Goal: Transaction & Acquisition: Book appointment/travel/reservation

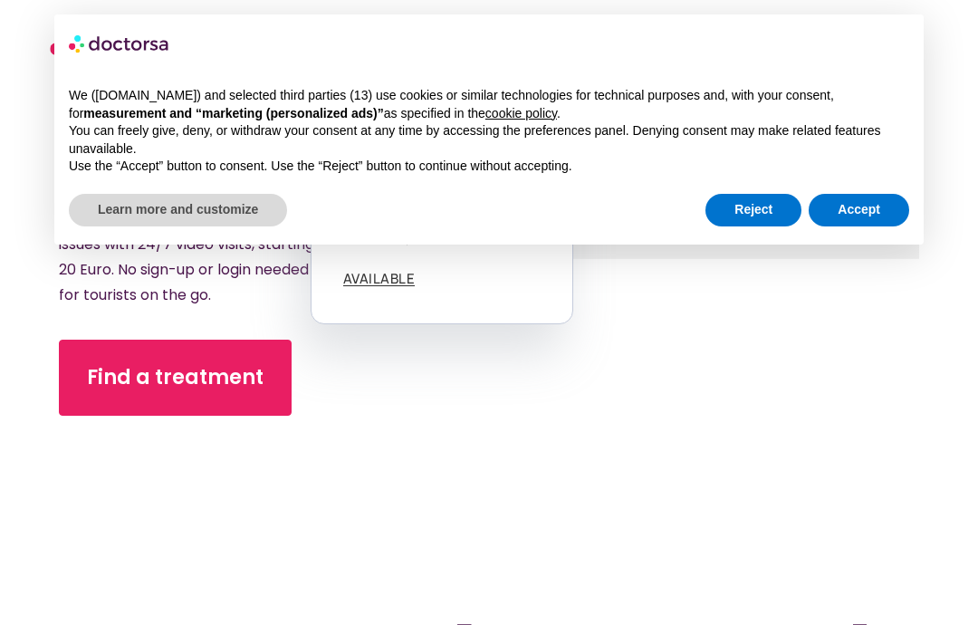
scroll to position [350, 0]
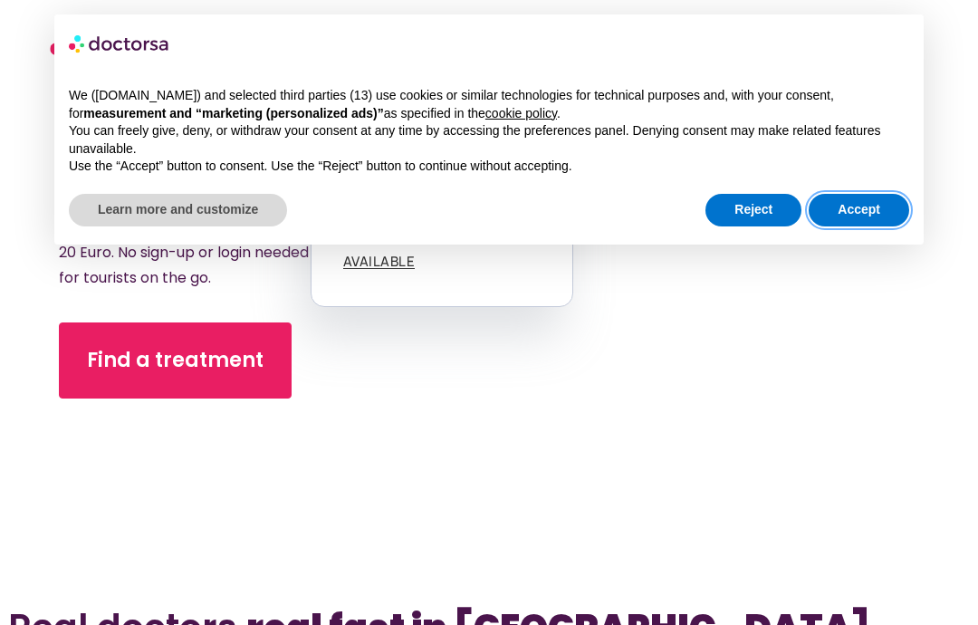
click at [879, 214] on button "Accept" at bounding box center [859, 210] width 101 height 33
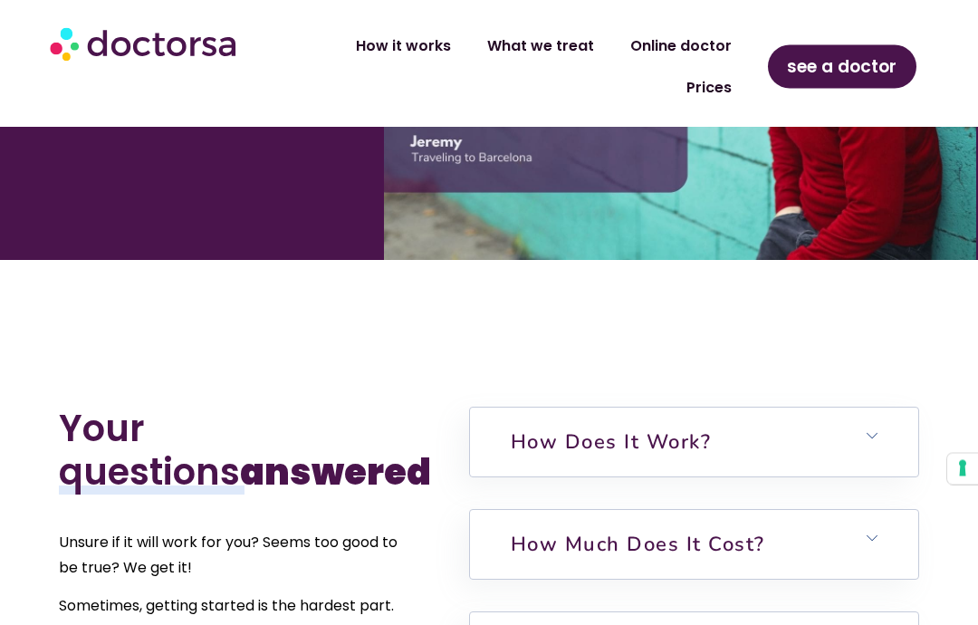
scroll to position [3770, 0]
click at [874, 432] on polygon at bounding box center [872, 434] width 11 height 5
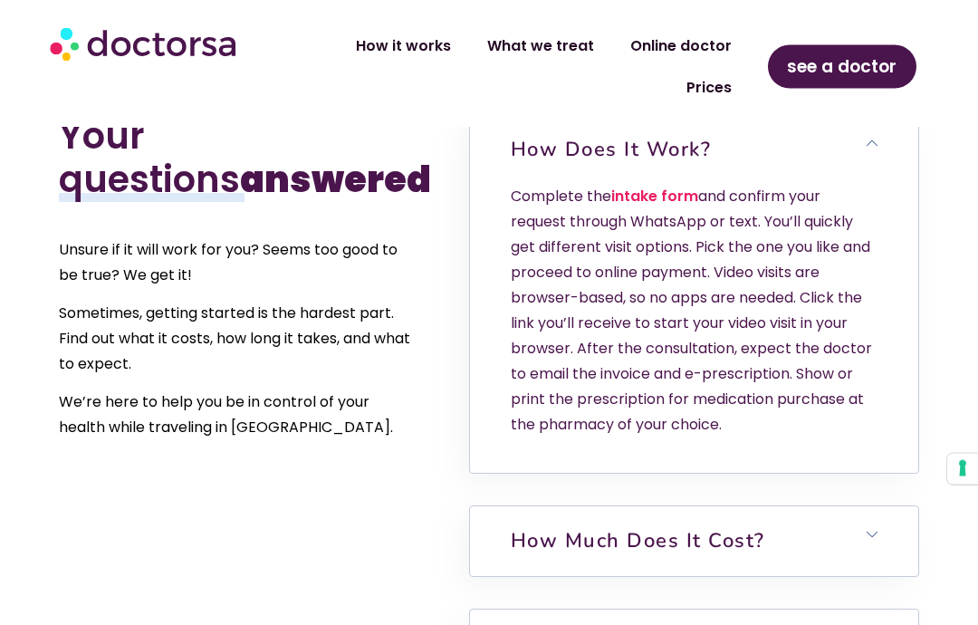
scroll to position [4062, 0]
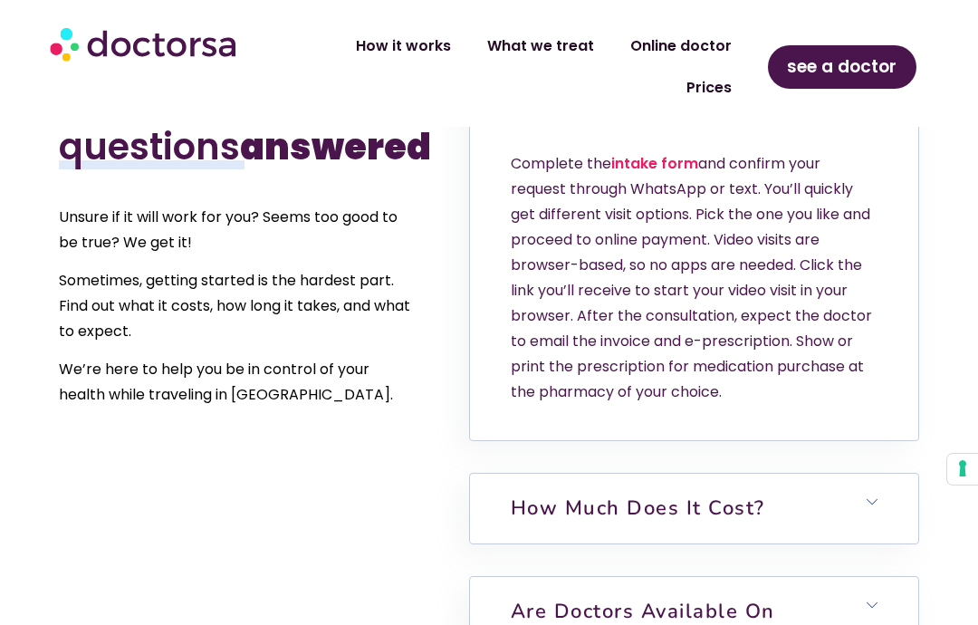
click at [881, 474] on h6 "How much does it cost?" at bounding box center [694, 508] width 448 height 69
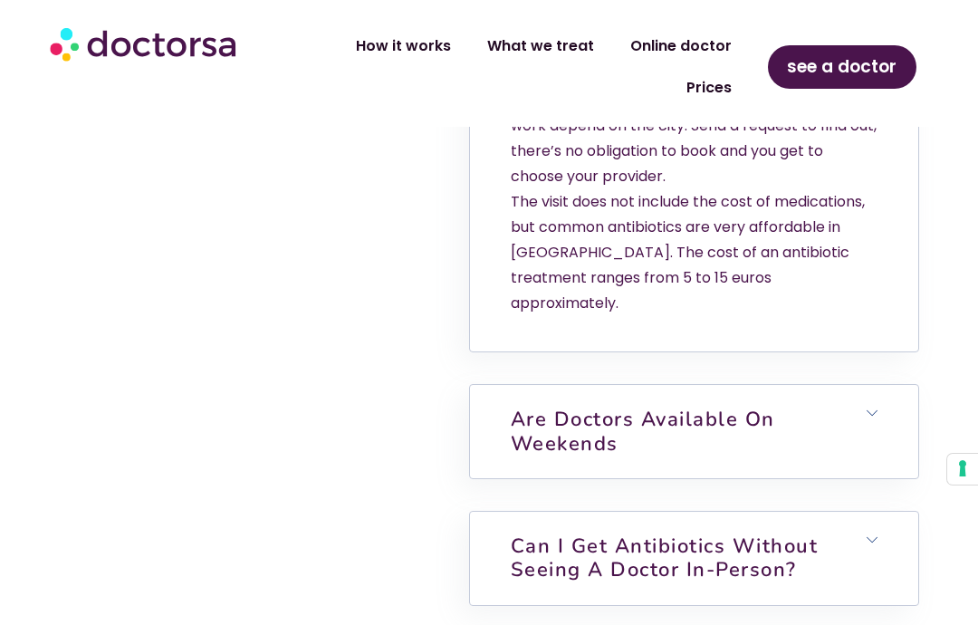
scroll to position [4658, 0]
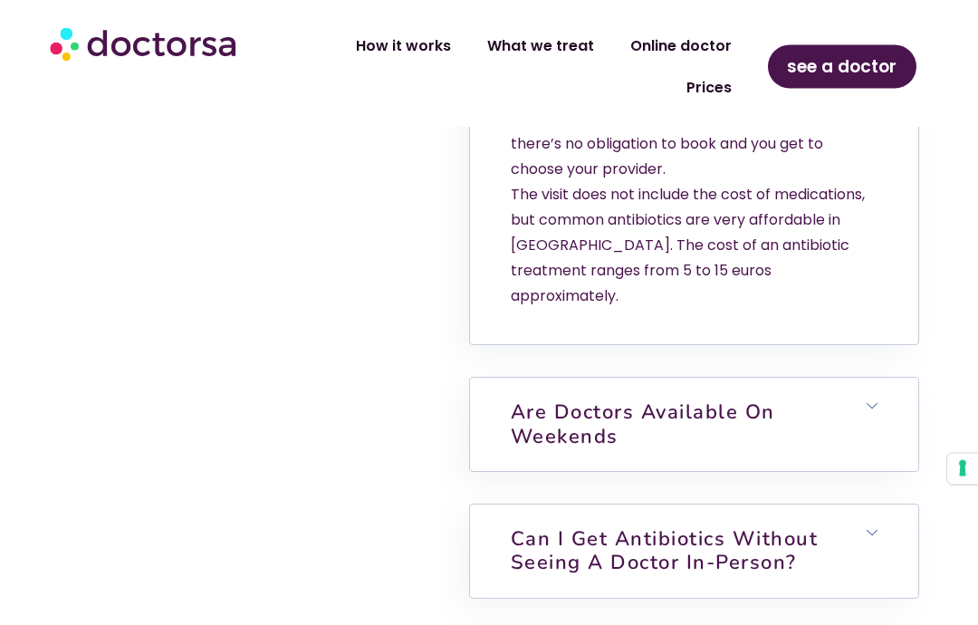
click at [886, 379] on h6 "Are doctors available on weekends" at bounding box center [694, 425] width 448 height 93
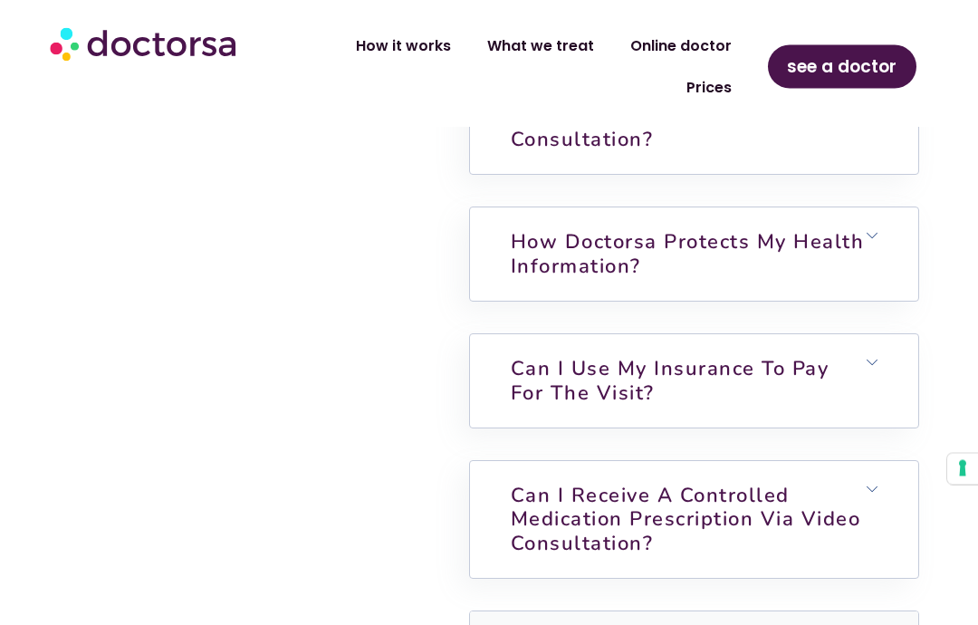
scroll to position [5471, 0]
click at [874, 484] on icon at bounding box center [872, 489] width 11 height 11
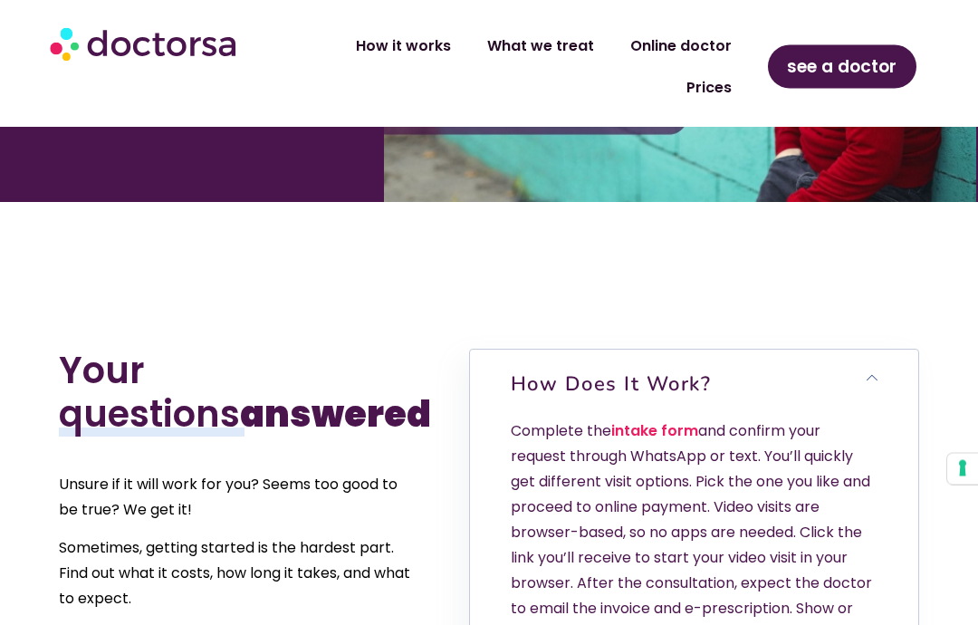
scroll to position [3828, 0]
click at [675, 420] on link "intake form" at bounding box center [654, 430] width 87 height 21
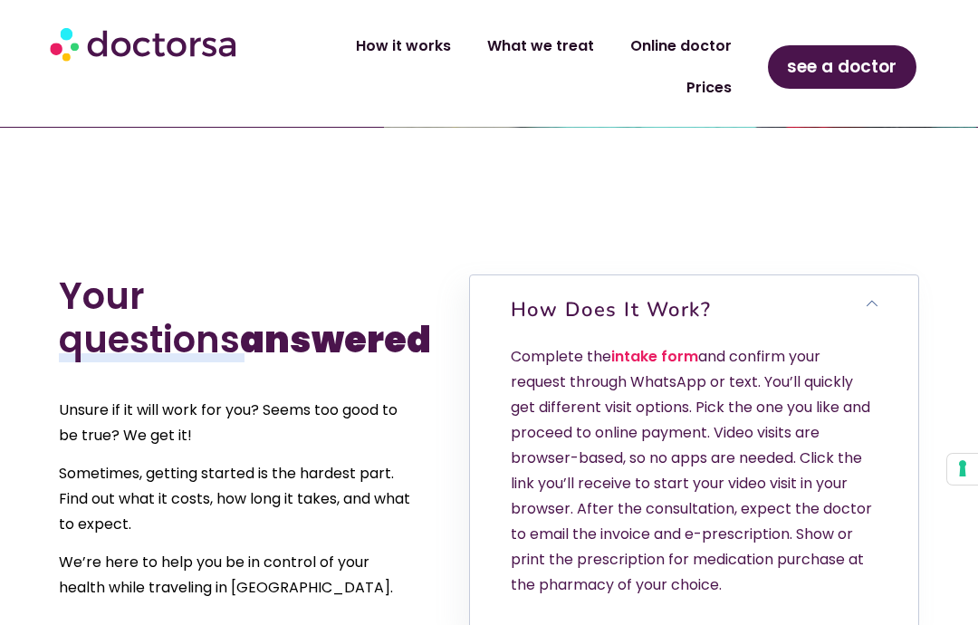
scroll to position [3907, 0]
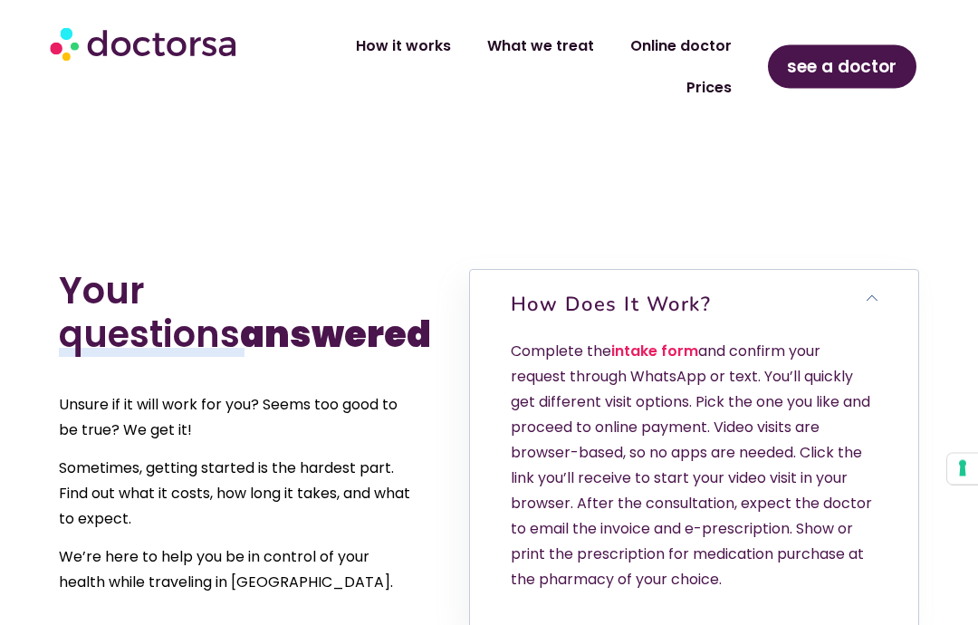
click at [692, 341] on link "intake form" at bounding box center [654, 351] width 87 height 21
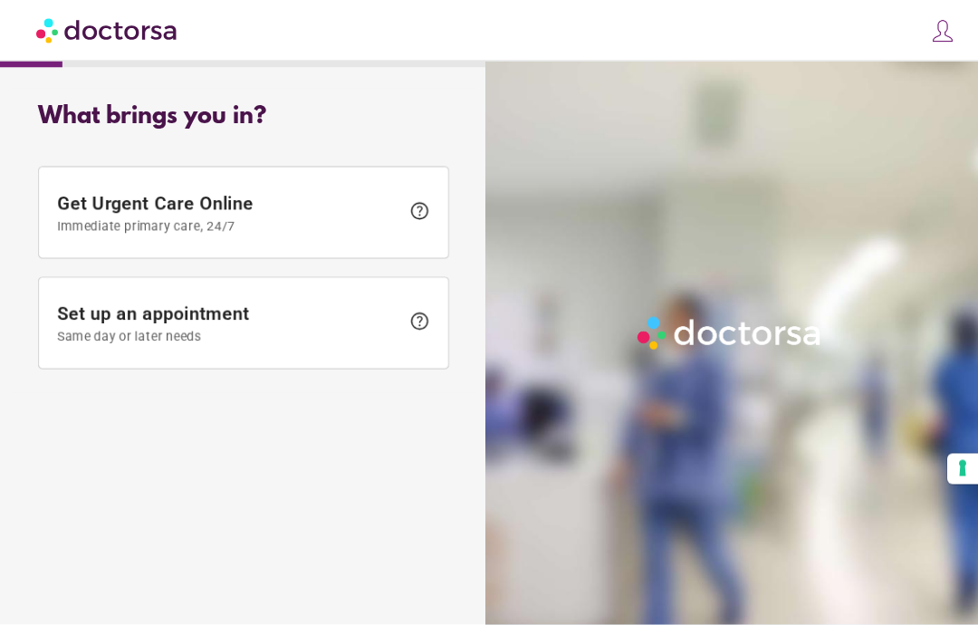
scroll to position [3, 0]
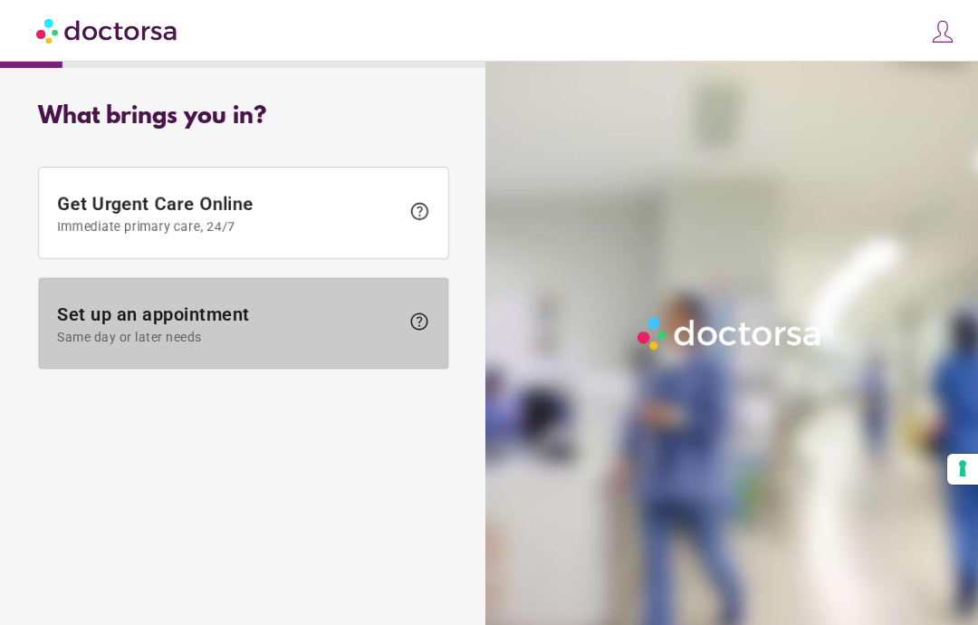
click at [416, 318] on span "help" at bounding box center [419, 322] width 22 height 22
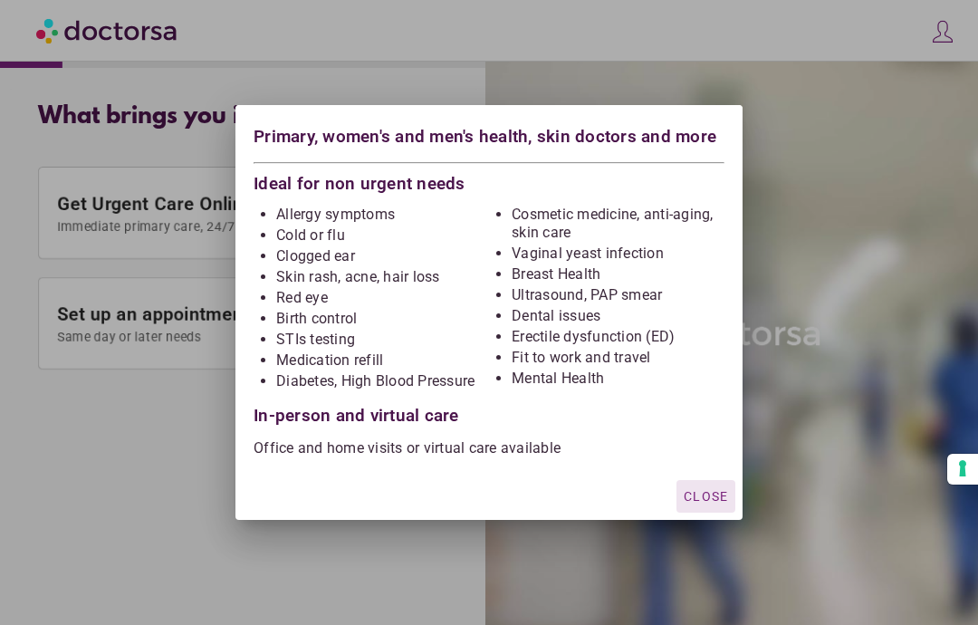
click at [168, 468] on div at bounding box center [489, 312] width 978 height 625
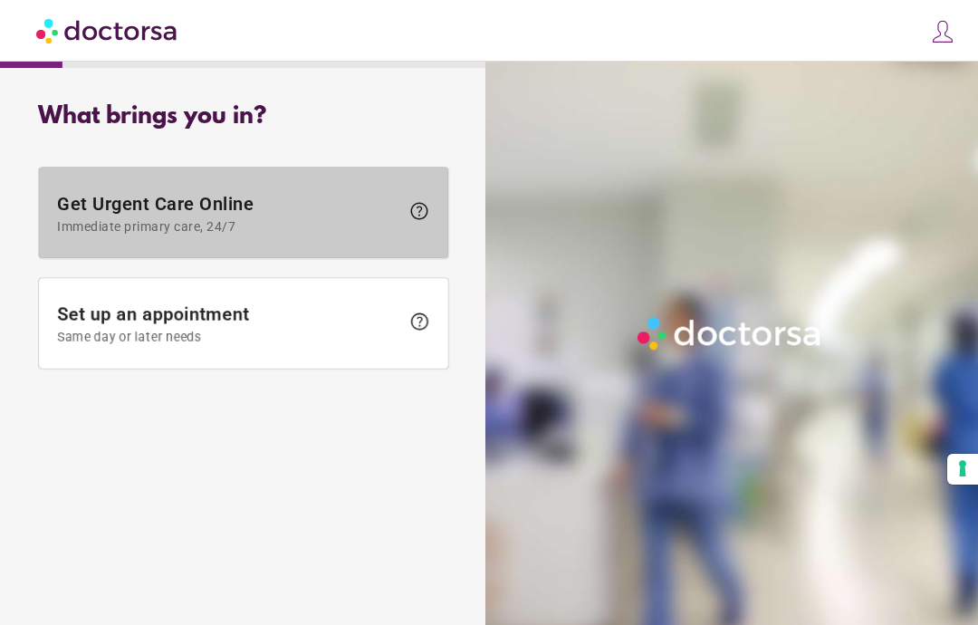
click at [412, 194] on span "Get Urgent Care Online Immediate primary care, 24/7 help" at bounding box center [243, 213] width 373 height 41
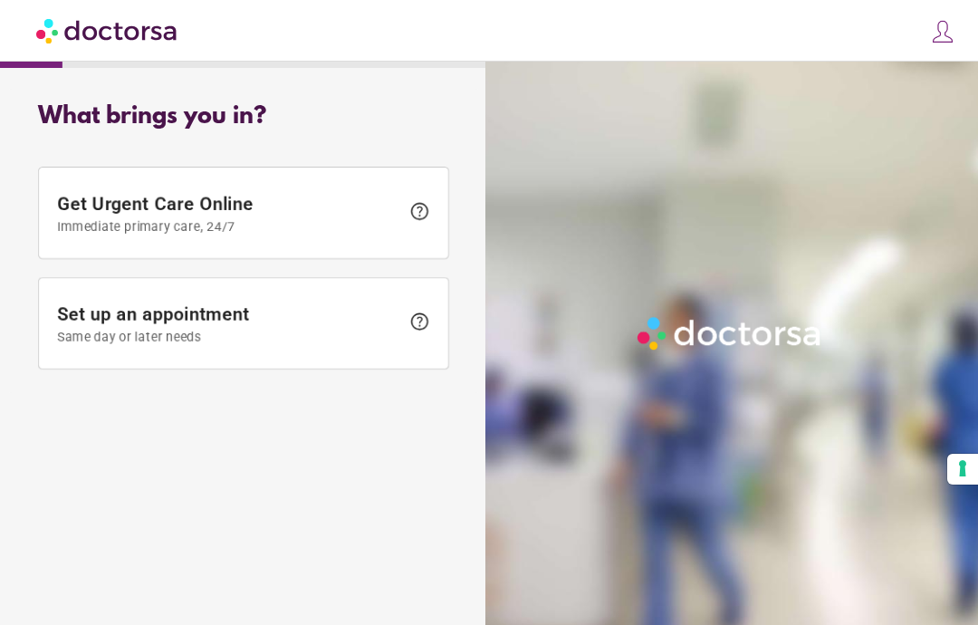
scroll to position [32, 0]
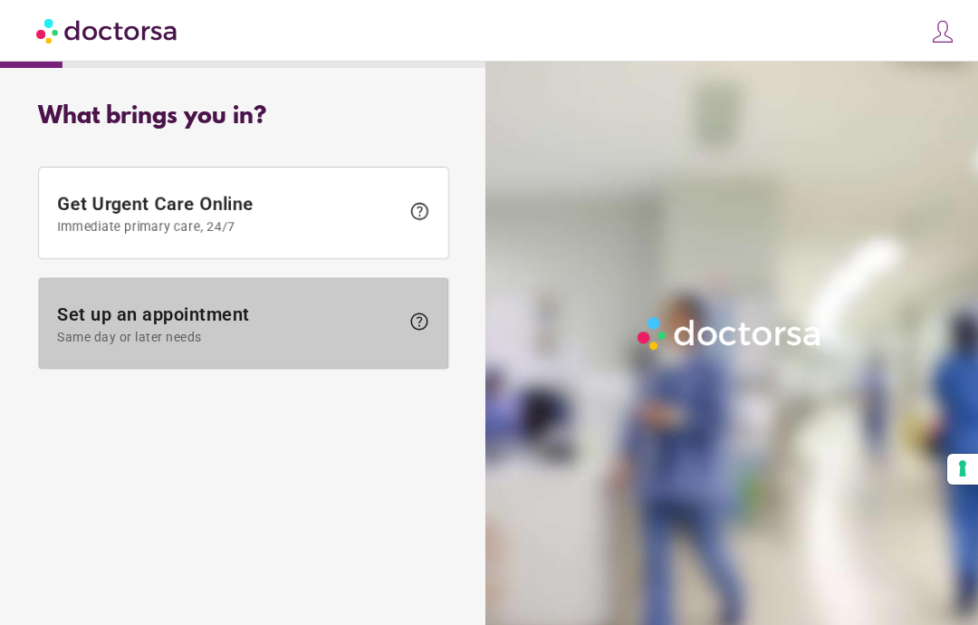
click at [407, 311] on span "help" at bounding box center [414, 324] width 31 height 26
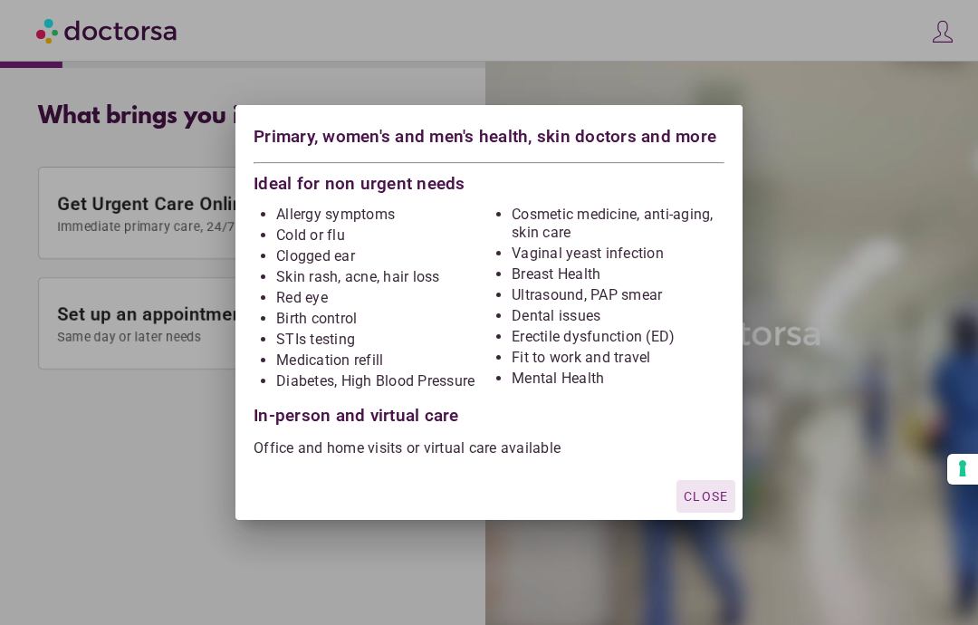
click at [708, 473] on div "Close" at bounding box center [488, 496] width 507 height 48
click at [718, 503] on div "button" at bounding box center [705, 496] width 59 height 33
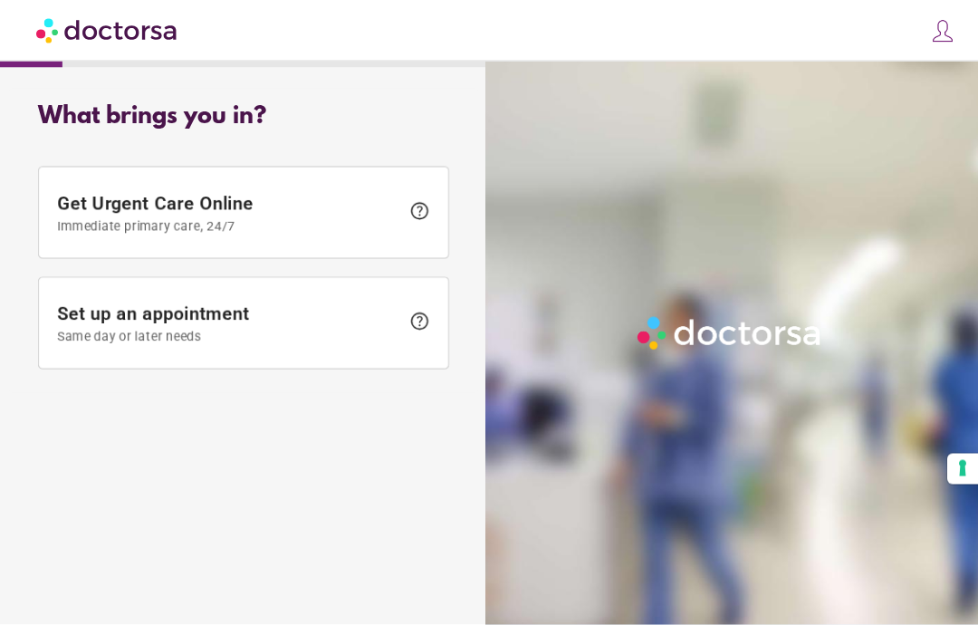
scroll to position [72, 0]
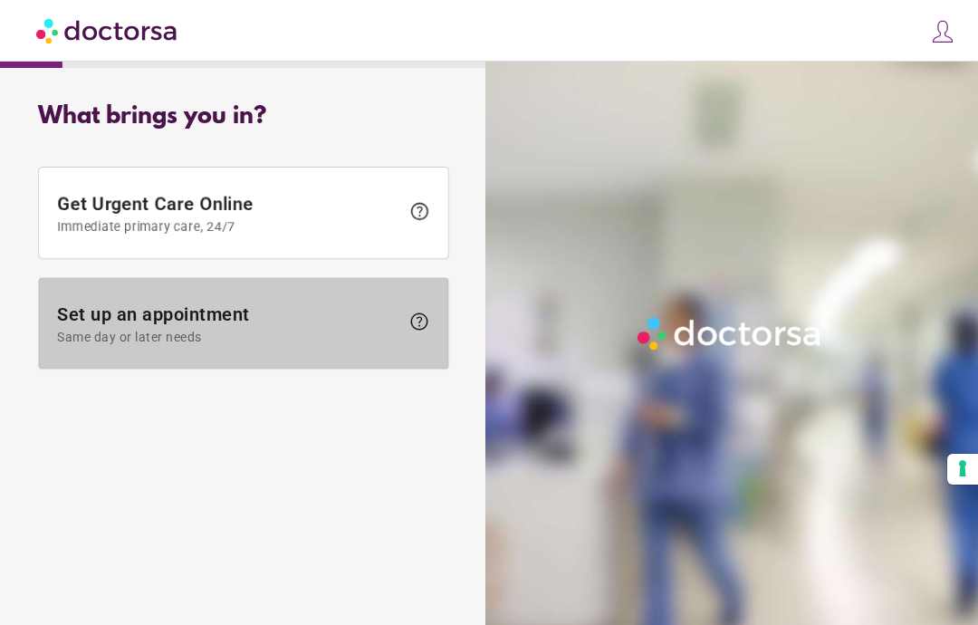
click at [143, 303] on span "Set up an appointment Same day or later needs" at bounding box center [228, 323] width 342 height 41
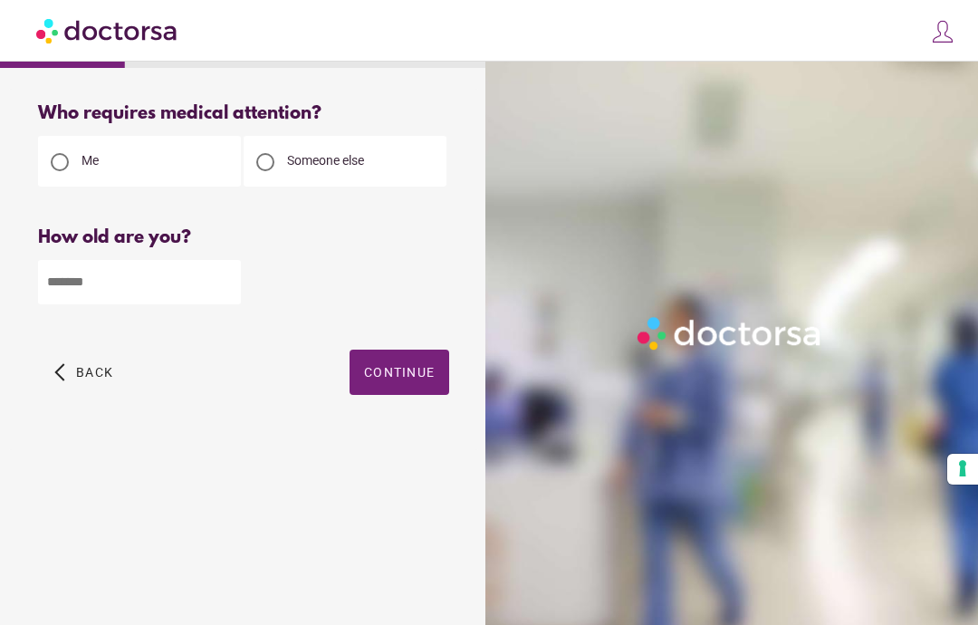
click at [144, 281] on input "number" at bounding box center [139, 282] width 203 height 44
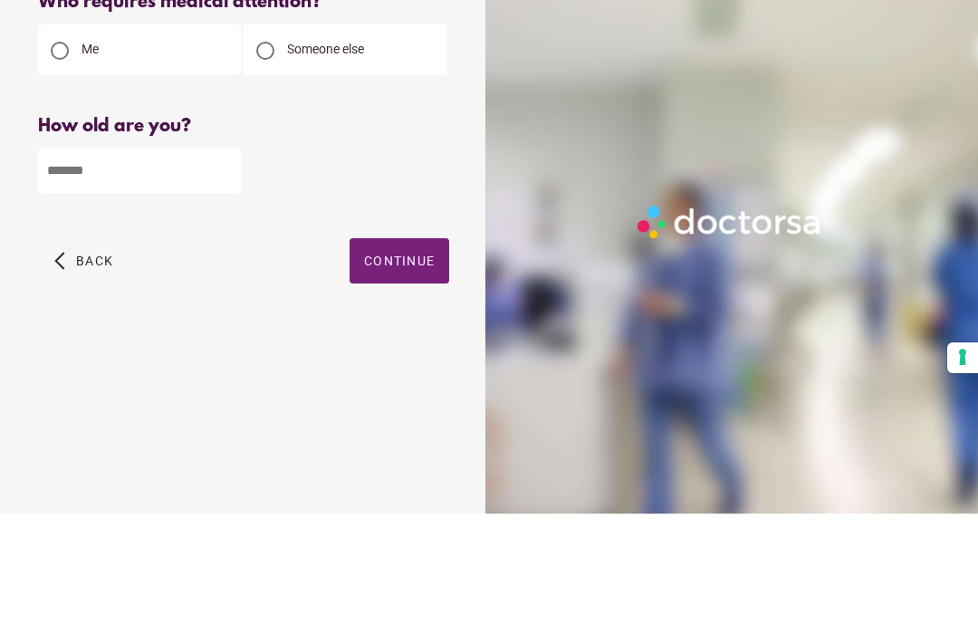
type input "**"
click at [414, 365] on span "Continue" at bounding box center [399, 372] width 71 height 14
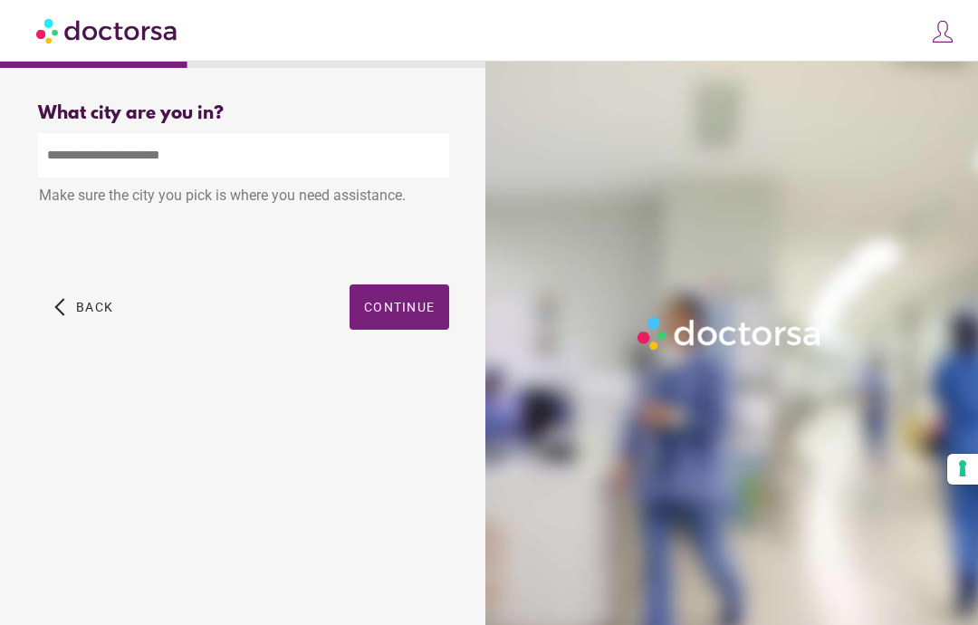
click at [276, 133] on input "text" at bounding box center [243, 155] width 411 height 44
